Goal: Information Seeking & Learning: Understand process/instructions

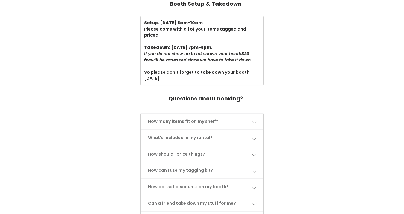
scroll to position [210, 0]
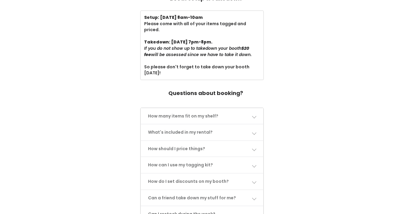
click at [250, 145] on link "How should I price things?" at bounding box center [202, 149] width 122 height 16
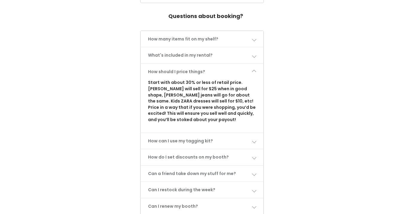
scroll to position [288, 0]
click at [204, 69] on link "How should I price things?" at bounding box center [202, 71] width 122 height 16
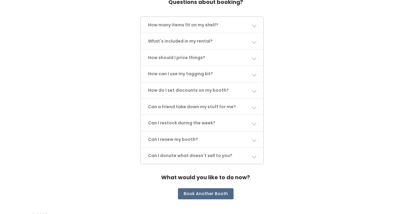
scroll to position [303, 0]
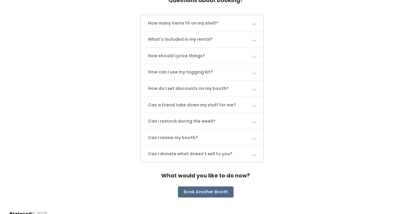
click at [215, 23] on link "How many items fit on my shelf?" at bounding box center [202, 23] width 122 height 16
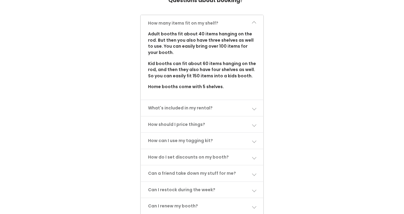
click at [178, 20] on link "How many items fit on my shelf?" at bounding box center [202, 23] width 122 height 16
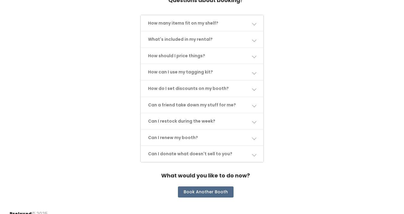
click at [177, 39] on link "What's included in my rental?" at bounding box center [202, 39] width 122 height 16
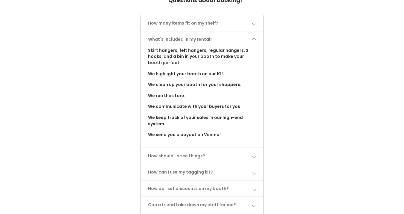
click at [177, 40] on link "What's included in my rental?" at bounding box center [202, 39] width 122 height 16
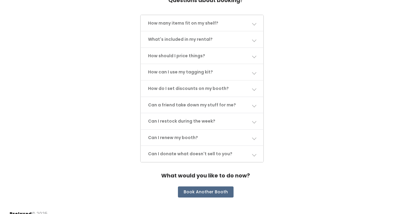
click at [212, 101] on link "Can a friend take down my stuff for me?" at bounding box center [202, 105] width 122 height 16
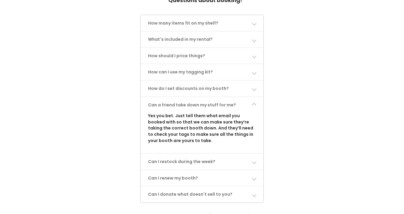
click at [212, 101] on link "Can a friend take down my stuff for me?" at bounding box center [202, 105] width 122 height 16
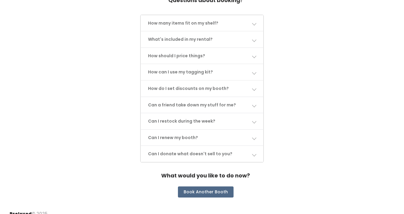
click at [195, 152] on link "Can I donate what doesn't sell to you?" at bounding box center [202, 154] width 122 height 16
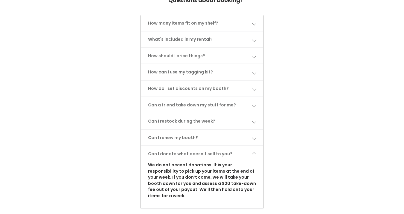
click at [195, 151] on link "Can I donate what doesn't sell to you?" at bounding box center [202, 154] width 122 height 16
